Goal: Transaction & Acquisition: Purchase product/service

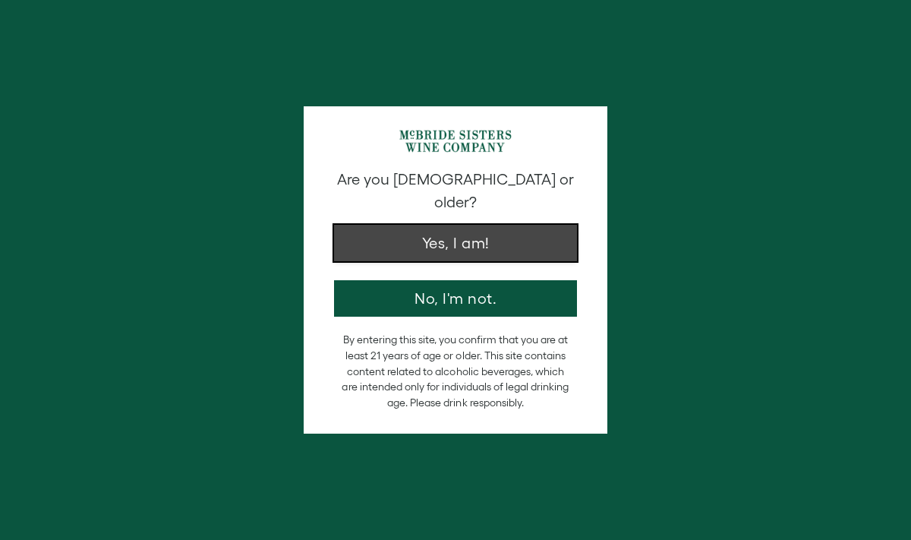
click at [472, 235] on button "Yes, I am!" at bounding box center [455, 243] width 243 height 36
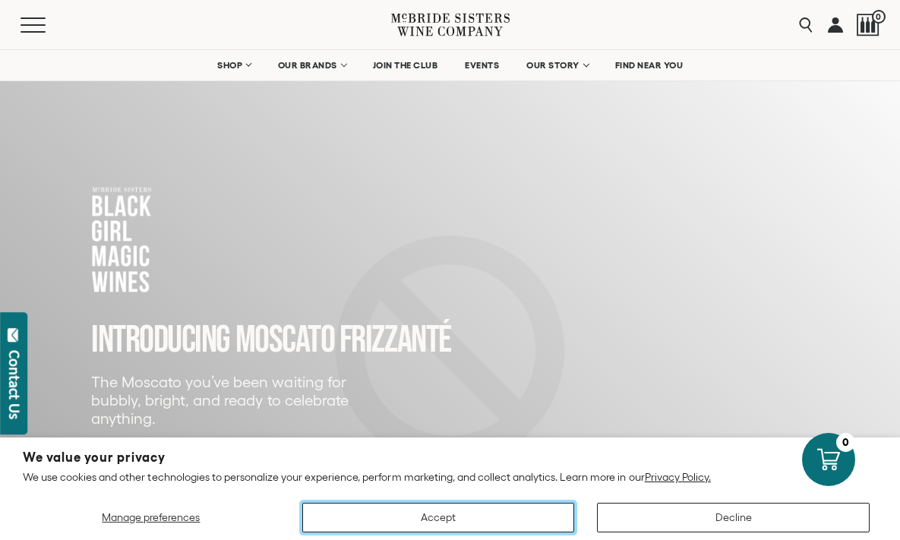
click at [511, 513] on button "Accept" at bounding box center [438, 518] width 273 height 30
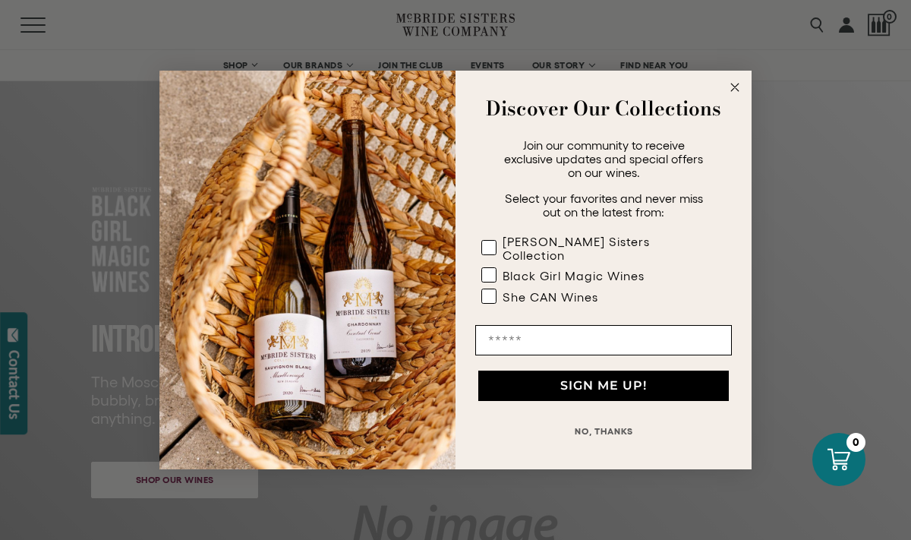
click at [737, 96] on circle "Close dialog" at bounding box center [735, 87] width 17 height 17
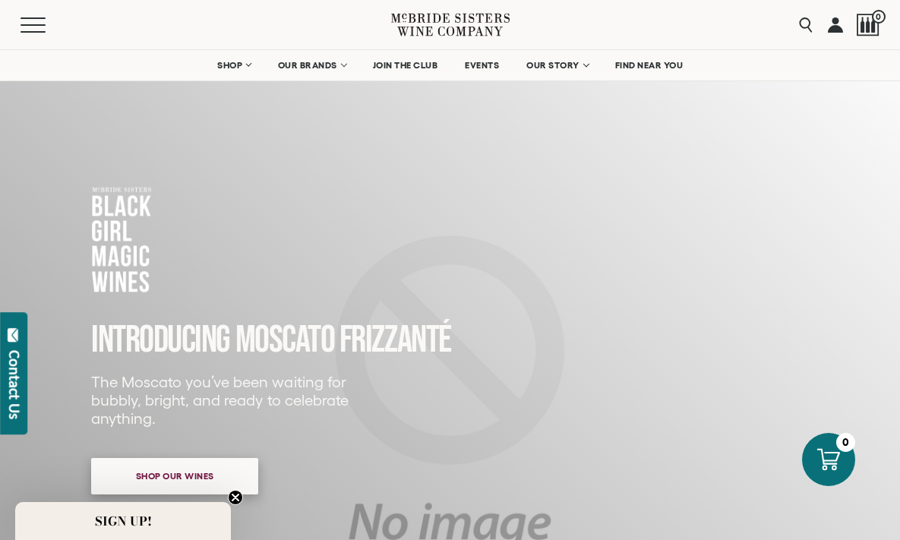
click at [180, 479] on span "Shop our wines" at bounding box center [174, 476] width 131 height 30
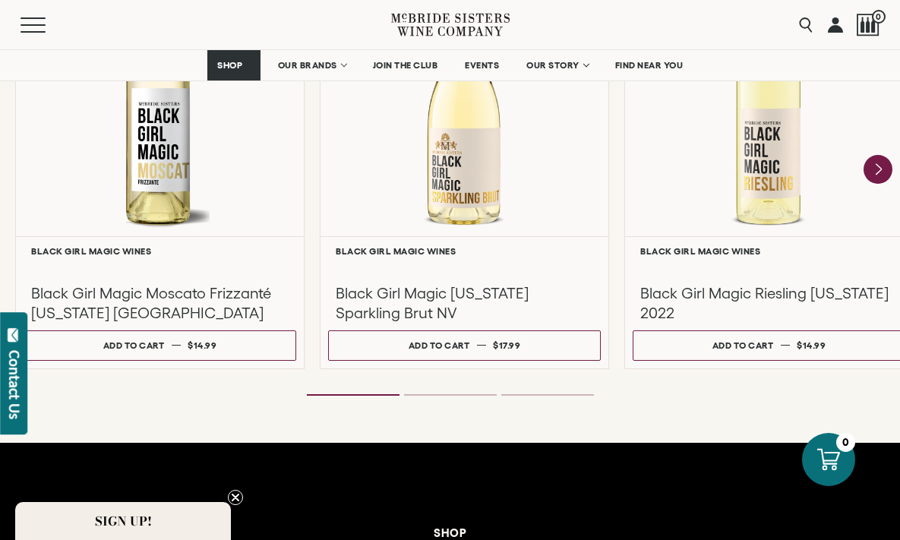
scroll to position [1479, 0]
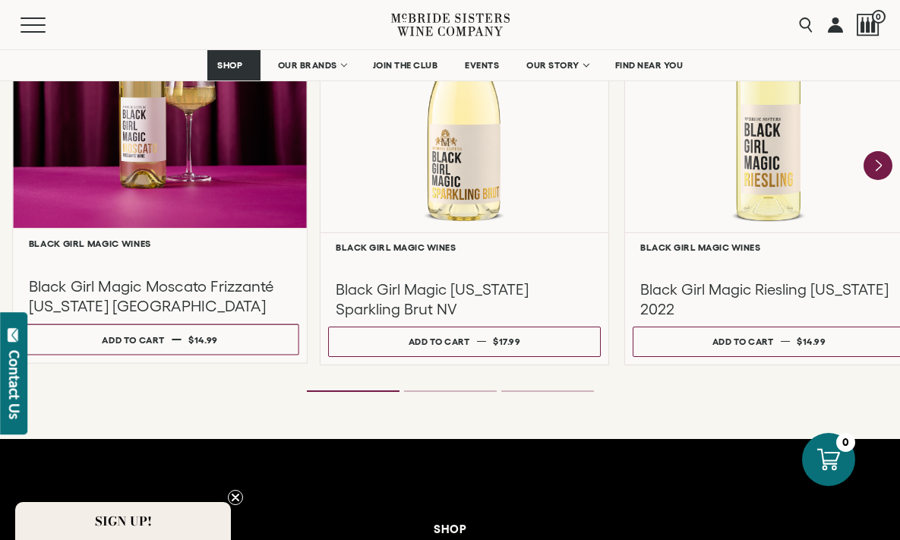
click at [178, 280] on h3 "Black Girl Magic Moscato Frizzanté [US_STATE] [GEOGRAPHIC_DATA]" at bounding box center [160, 296] width 263 height 40
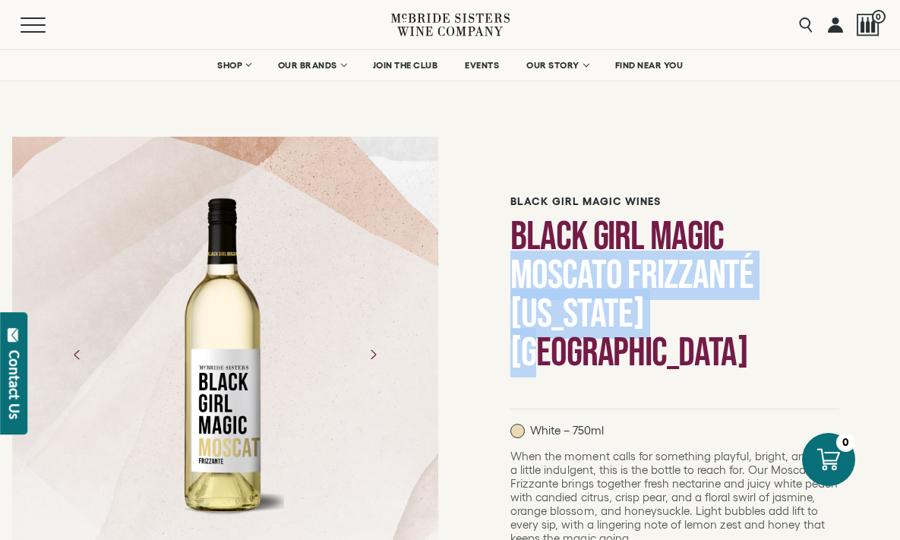
drag, startPoint x: 727, startPoint y: 233, endPoint x: 814, endPoint y: 267, distance: 93.8
click at [814, 267] on h1 "Black Girl Magic Moscato Frizzanté [US_STATE] [GEOGRAPHIC_DATA]" at bounding box center [674, 294] width 329 height 155
copy h1 "Moscato Frizzanté [US_STATE] [GEOGRAPHIC_DATA]"
